Goal: Navigation & Orientation: Go to known website

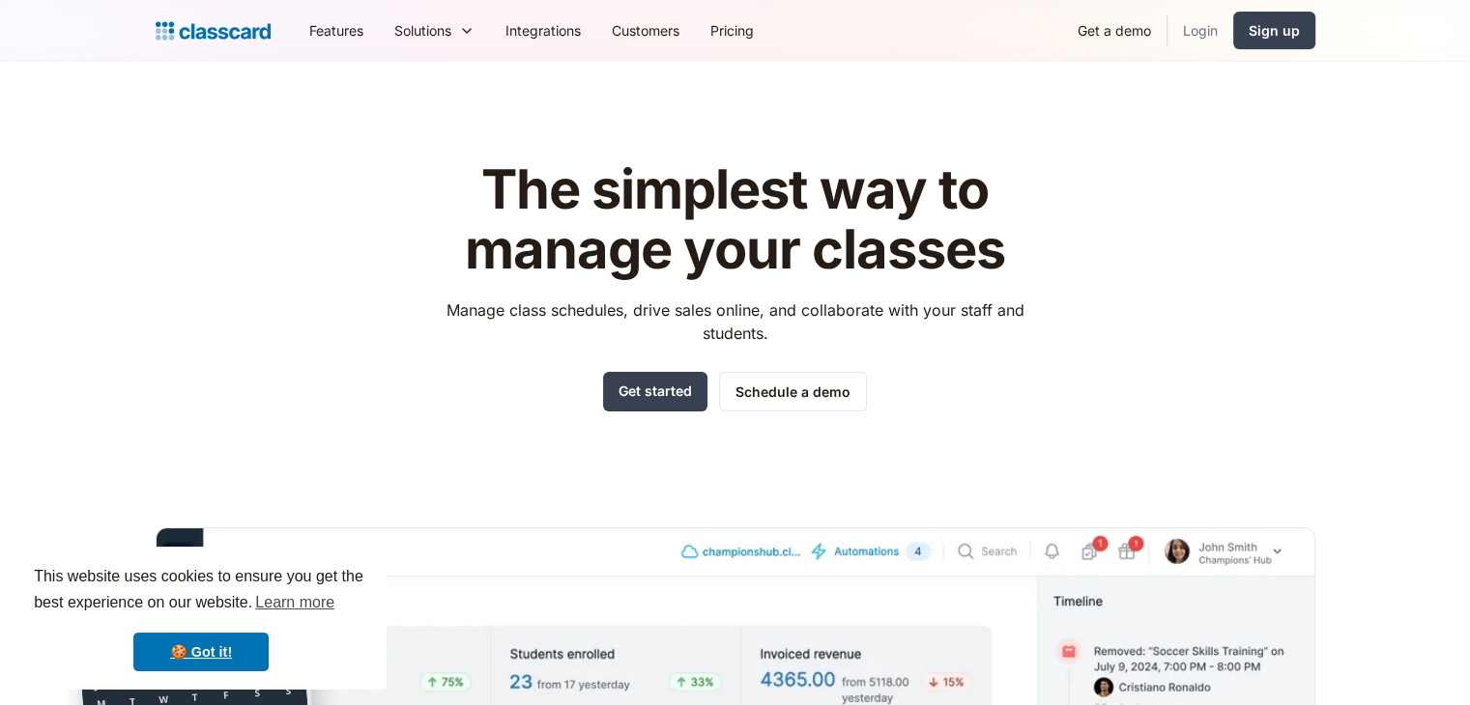
click at [1184, 40] on link "Login" at bounding box center [1200, 30] width 66 height 43
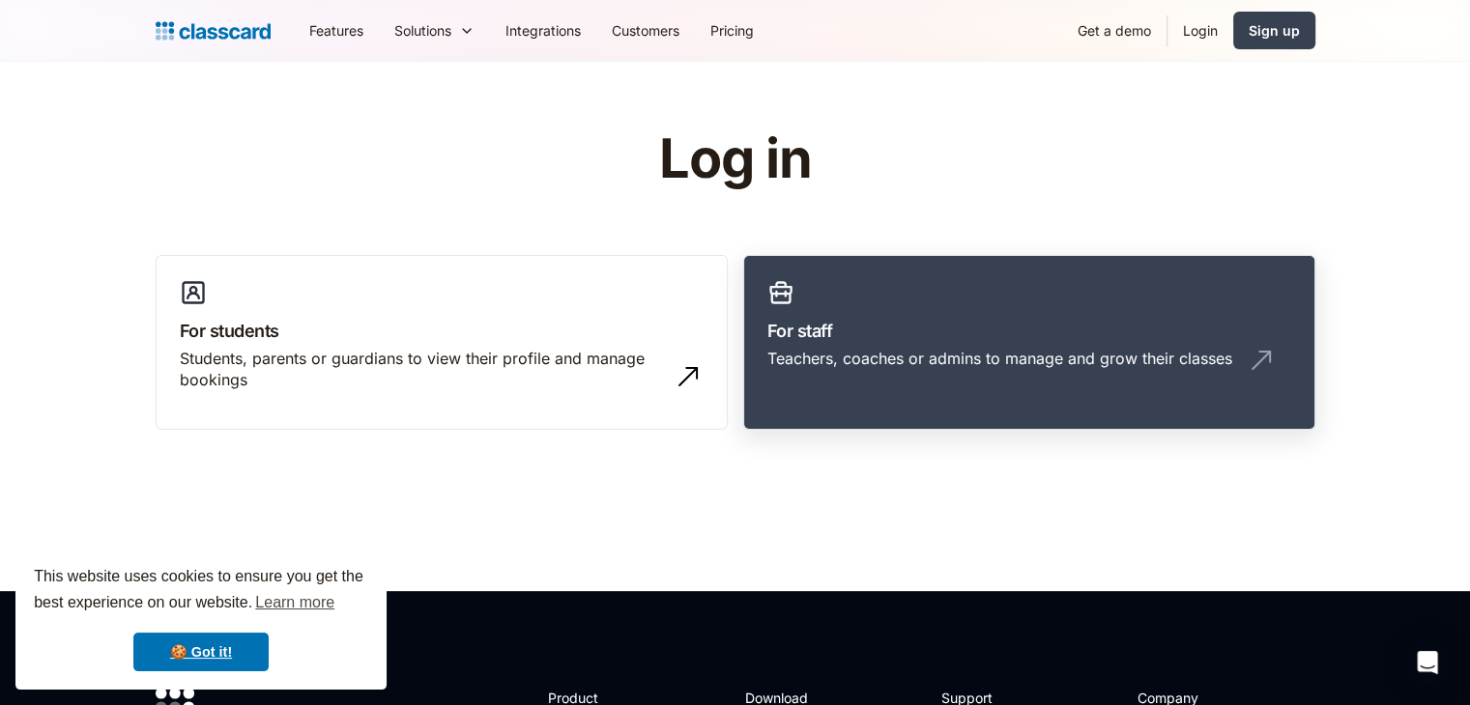
click at [898, 350] on div "Teachers, coaches or admins to manage and grow their classes" at bounding box center [999, 358] width 465 height 21
